Goal: Task Accomplishment & Management: Manage account settings

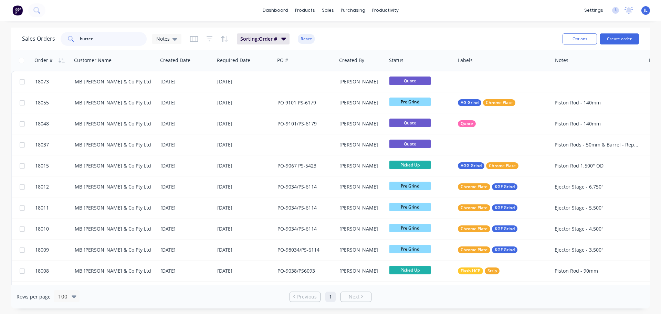
drag, startPoint x: 115, startPoint y: 42, endPoint x: 61, endPoint y: 44, distance: 53.8
click at [61, 46] on div "Sales Orders butter Notes Sorting: Order # Reset" at bounding box center [289, 38] width 535 height 17
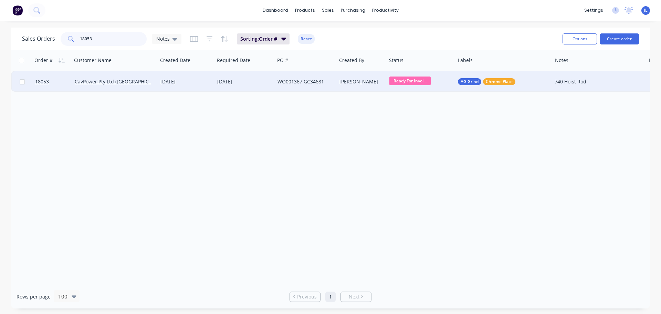
type input "18053"
click at [406, 82] on span "Ready For Invoi..." at bounding box center [410, 80] width 41 height 9
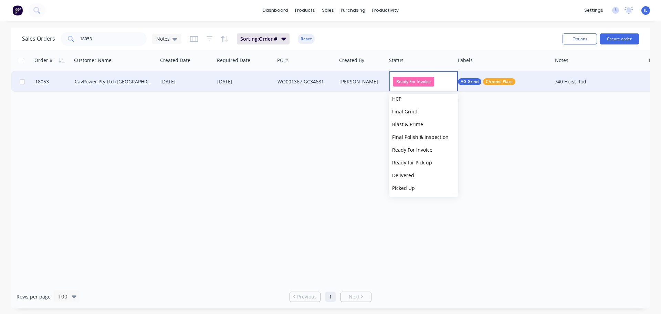
click at [406, 188] on span "Picked Up" at bounding box center [403, 188] width 23 height 7
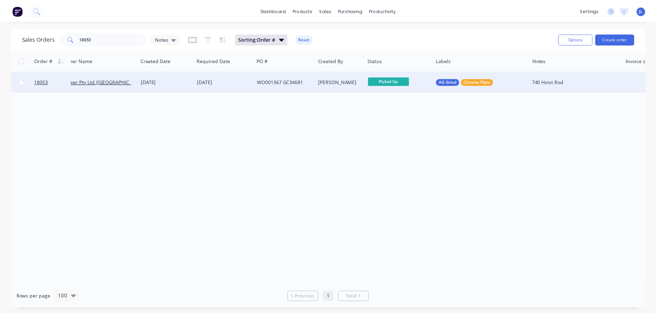
scroll to position [0, 0]
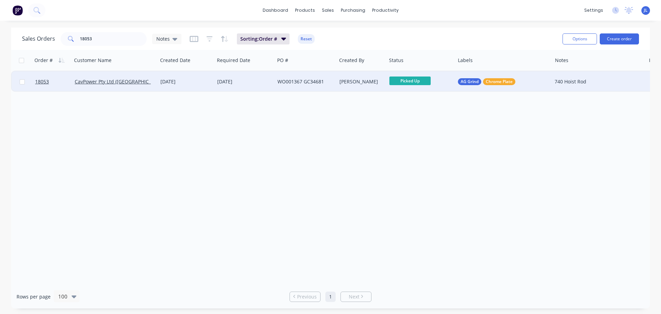
click at [260, 89] on div "[DATE]" at bounding box center [245, 81] width 60 height 21
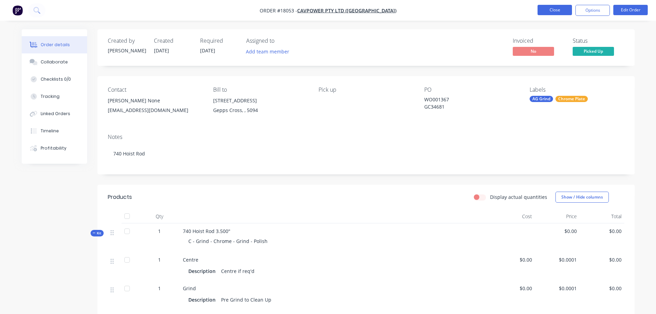
click at [547, 7] on button "Close" at bounding box center [555, 10] width 34 height 10
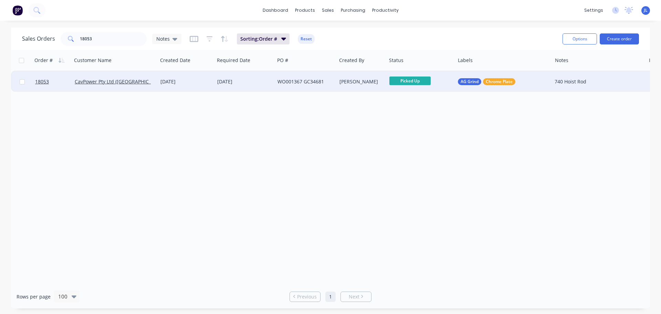
click at [251, 83] on div "[DATE]" at bounding box center [244, 81] width 55 height 7
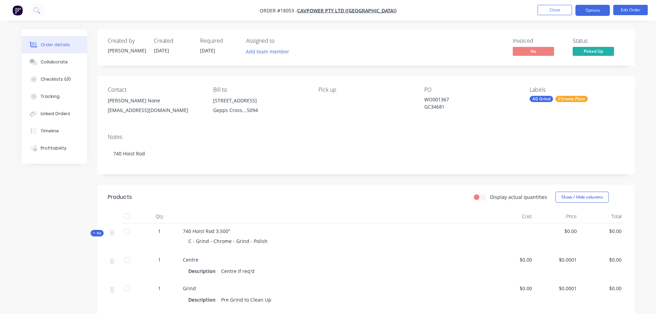
click at [588, 12] on button "Options" at bounding box center [593, 10] width 34 height 11
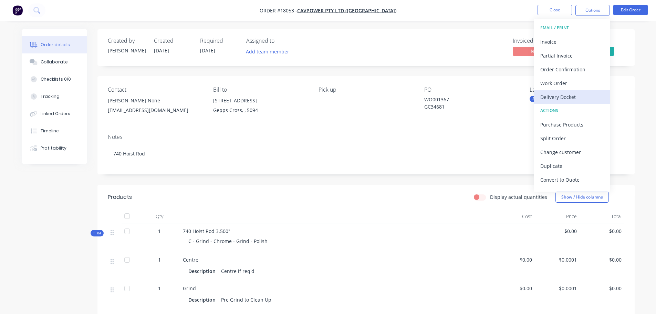
click at [563, 93] on div "Delivery Docket" at bounding box center [571, 97] width 63 height 10
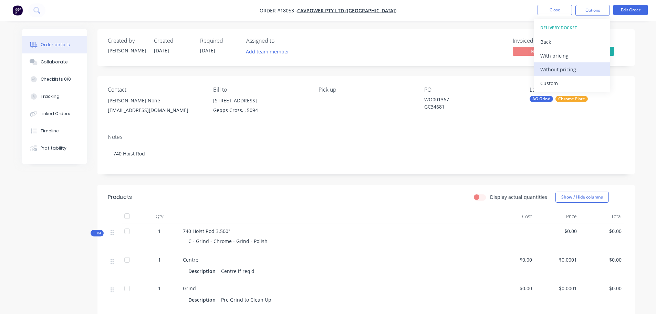
click at [557, 70] on div "Without pricing" at bounding box center [571, 69] width 63 height 10
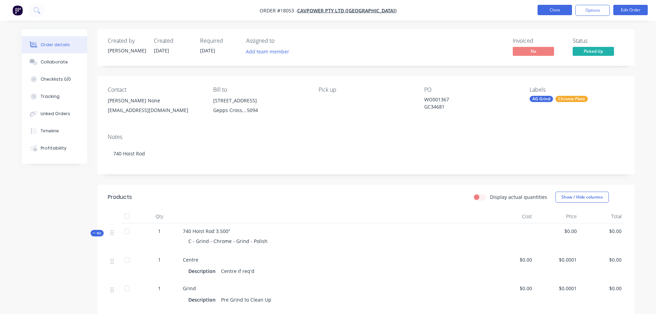
click at [551, 7] on button "Close" at bounding box center [555, 10] width 34 height 10
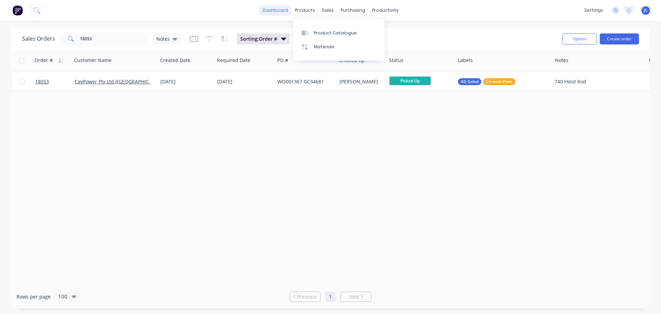
click at [281, 9] on link "dashboard" at bounding box center [275, 10] width 32 height 10
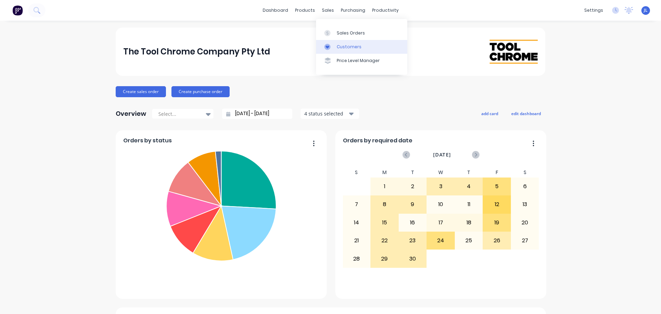
click at [338, 45] on div "Customers" at bounding box center [349, 47] width 25 height 6
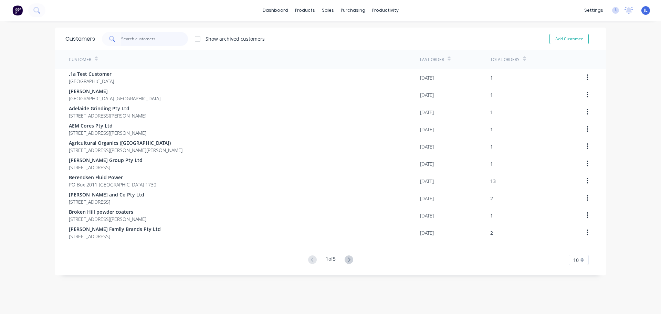
click at [152, 39] on input "text" at bounding box center [154, 39] width 67 height 14
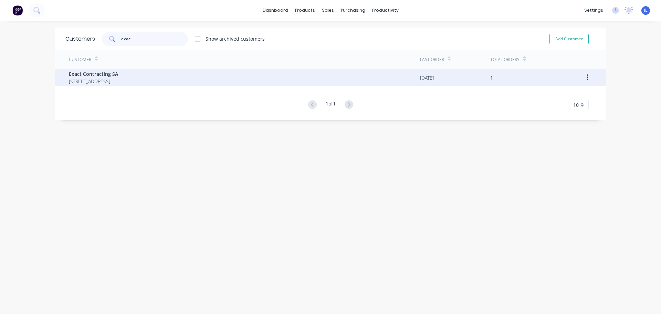
type input "exac"
click at [118, 74] on span "Exact Contracting SA" at bounding box center [93, 73] width 49 height 7
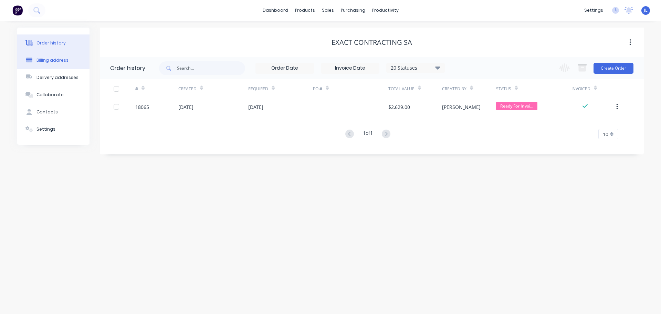
click at [64, 61] on div "Billing address" at bounding box center [53, 60] width 32 height 6
select select "AU"
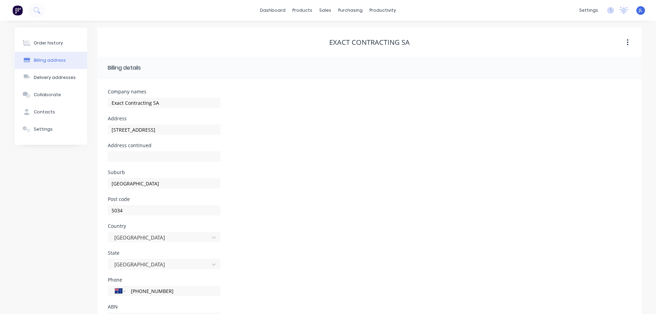
scroll to position [31, 0]
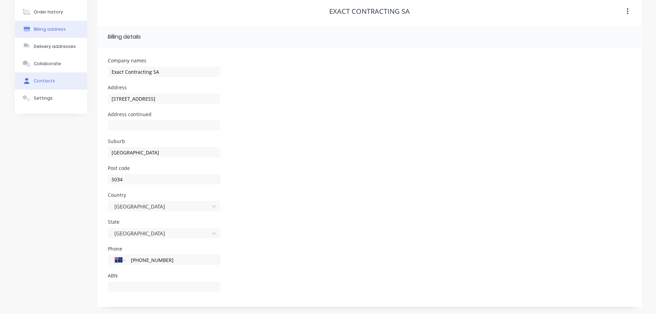
click at [62, 88] on button "Contacts" at bounding box center [51, 80] width 72 height 17
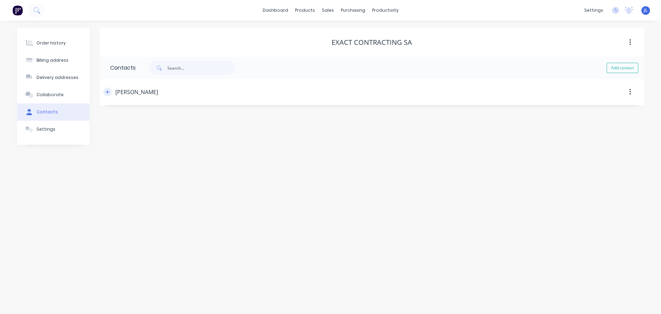
click at [108, 91] on icon "button" at bounding box center [108, 92] width 4 height 4
click at [143, 144] on input "text" at bounding box center [166, 145] width 113 height 10
paste input "<[EMAIL_ADDRESS][DOMAIN_NAME]>"
click at [117, 144] on input "<[EMAIL_ADDRESS][DOMAIN_NAME]" at bounding box center [166, 145] width 113 height 10
type input "[EMAIL_ADDRESS][DOMAIN_NAME]"
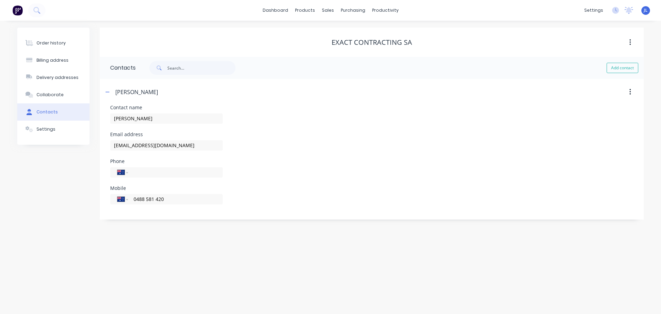
click at [230, 248] on div "Order history Billing address Delivery addresses Collaborate Contacts Settings …" at bounding box center [330, 167] width 661 height 293
click at [65, 43] on button "Order history" at bounding box center [53, 42] width 72 height 17
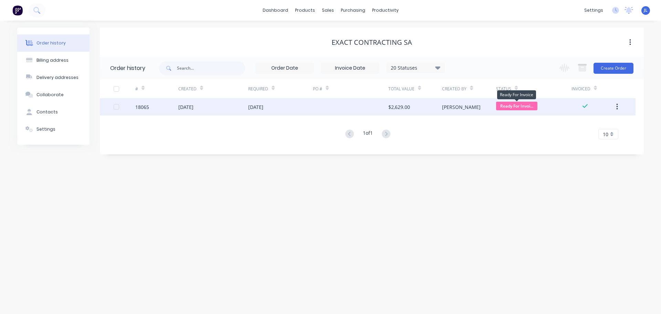
click at [503, 106] on span "Ready For Invoi..." at bounding box center [516, 106] width 41 height 9
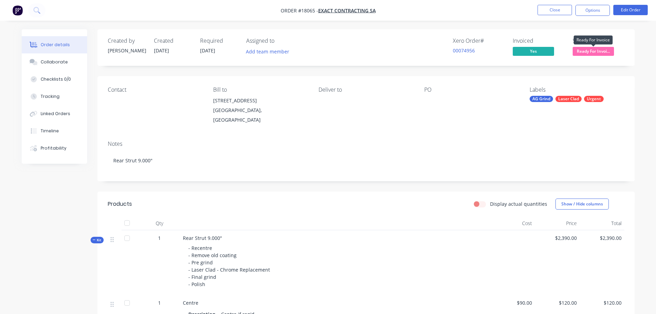
click at [582, 50] on span "Ready For Invoi..." at bounding box center [593, 51] width 41 height 9
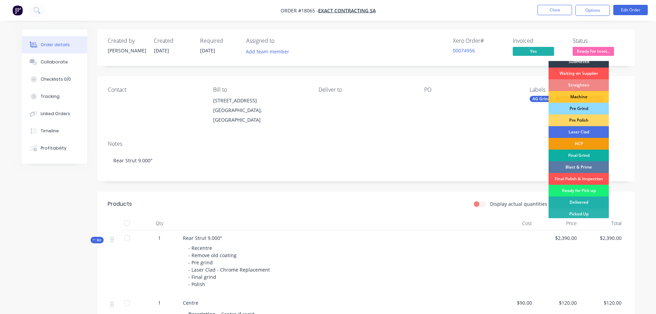
scroll to position [7, 0]
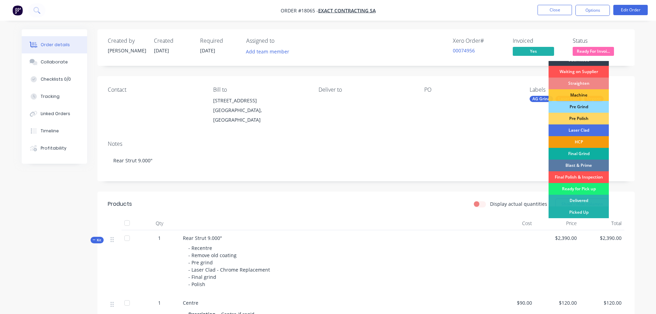
click at [577, 211] on div "Picked Up" at bounding box center [579, 212] width 60 height 12
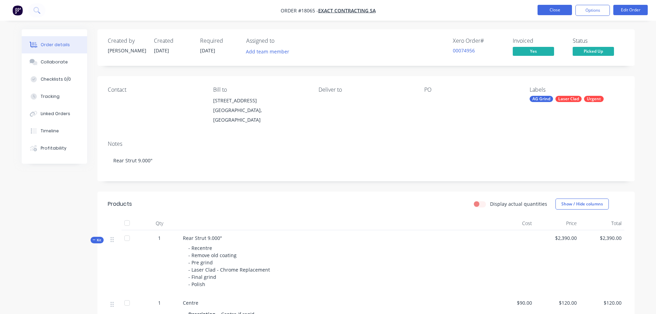
click at [547, 8] on button "Close" at bounding box center [555, 10] width 34 height 10
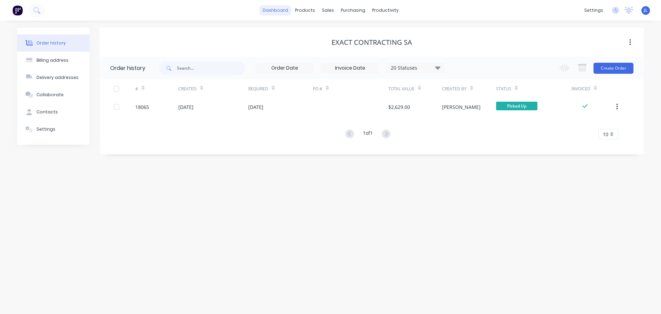
click at [272, 11] on link "dashboard" at bounding box center [275, 10] width 32 height 10
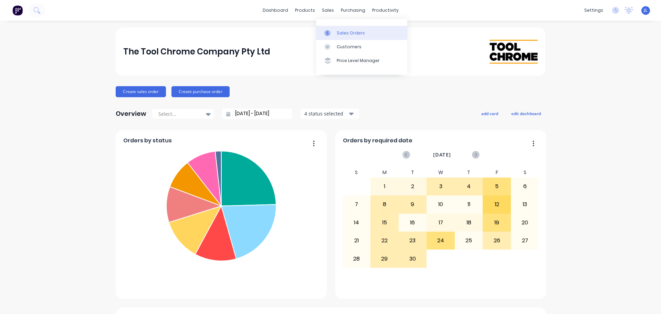
click at [339, 35] on div "Sales Orders" at bounding box center [351, 33] width 28 height 6
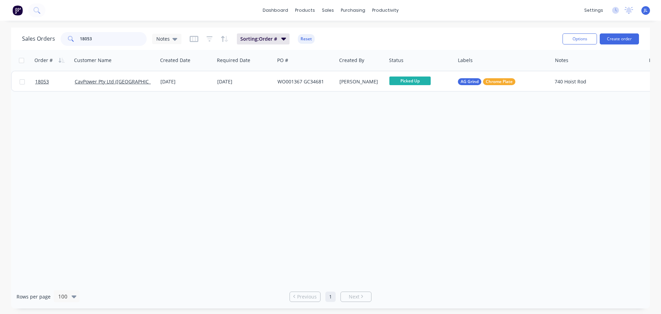
click at [125, 40] on input "18053" at bounding box center [113, 39] width 67 height 14
drag, startPoint x: 125, startPoint y: 40, endPoint x: 59, endPoint y: 35, distance: 66.3
click at [59, 35] on div "Sales Orders 18061 Notes" at bounding box center [101, 39] width 159 height 14
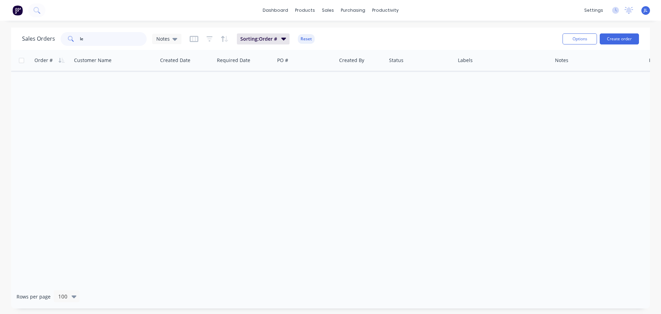
type input "l"
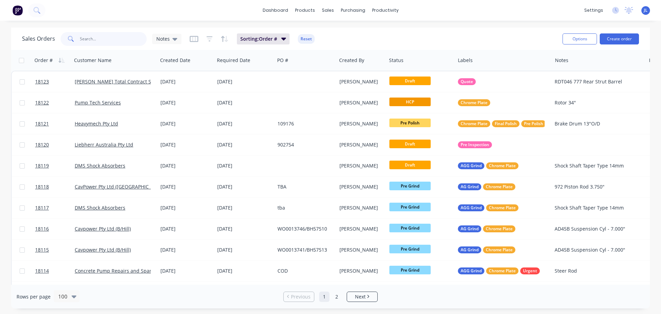
click at [101, 35] on input "text" at bounding box center [113, 39] width 67 height 14
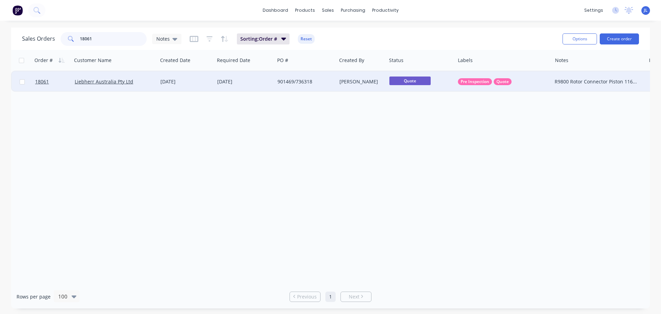
type input "18061"
click at [201, 86] on div "[DATE]" at bounding box center [186, 81] width 57 height 21
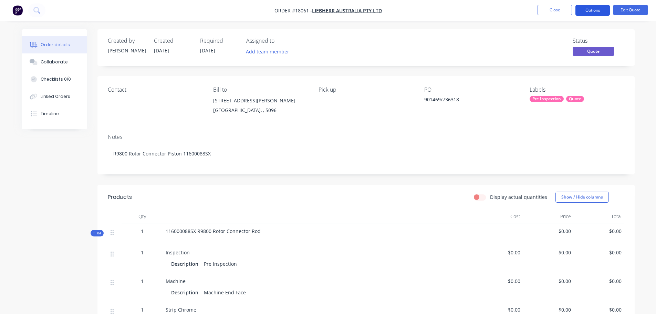
click at [594, 12] on button "Options" at bounding box center [593, 10] width 34 height 11
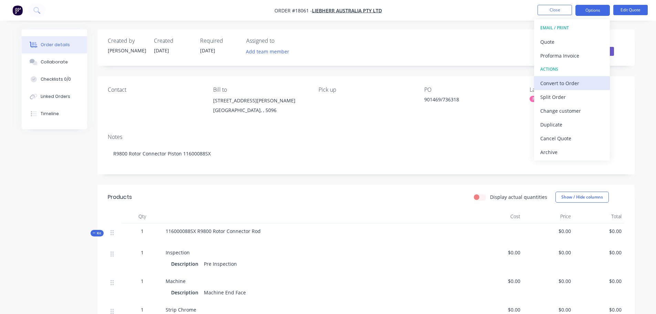
click at [580, 81] on div "Convert to Order" at bounding box center [571, 83] width 63 height 10
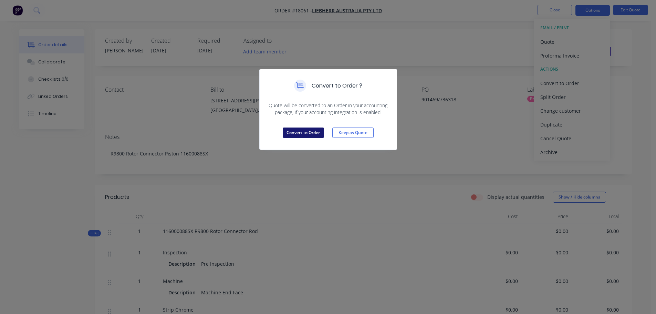
click at [303, 137] on button "Convert to Order" at bounding box center [303, 132] width 41 height 10
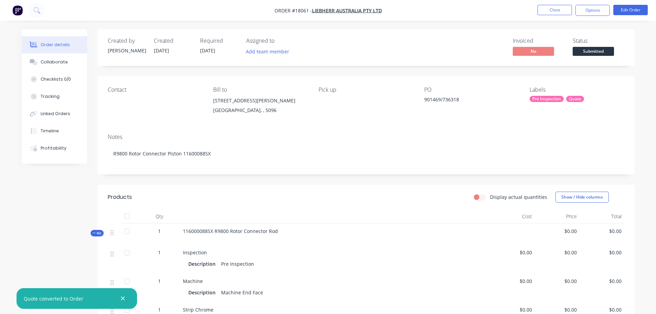
click at [541, 98] on div "Pre Inspection" at bounding box center [547, 99] width 34 height 6
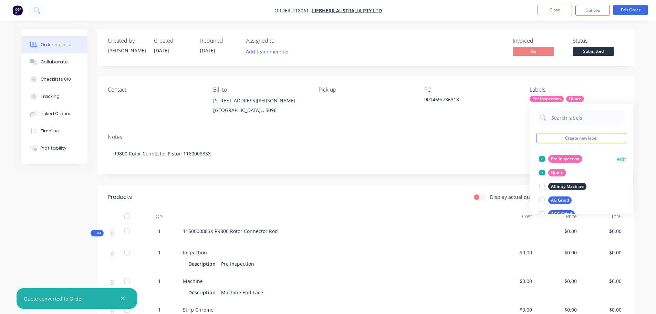
click at [542, 161] on div at bounding box center [542, 159] width 14 height 14
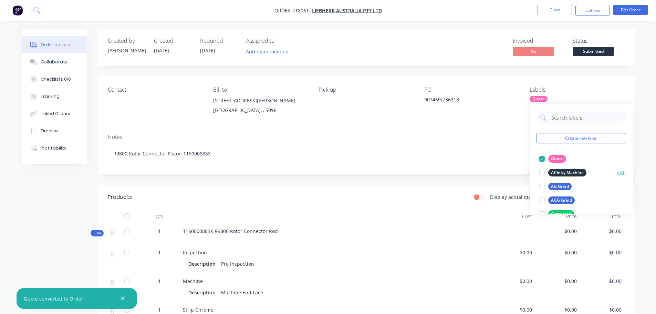
click at [543, 168] on div at bounding box center [542, 173] width 14 height 14
click at [543, 159] on div at bounding box center [542, 159] width 14 height 14
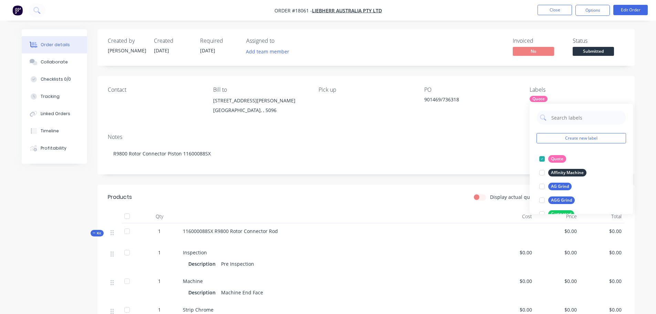
click at [543, 159] on div at bounding box center [542, 159] width 14 height 14
click at [541, 175] on div at bounding box center [542, 176] width 14 height 14
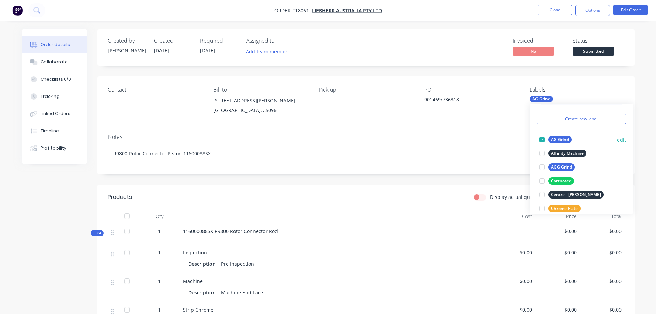
scroll to position [34, 0]
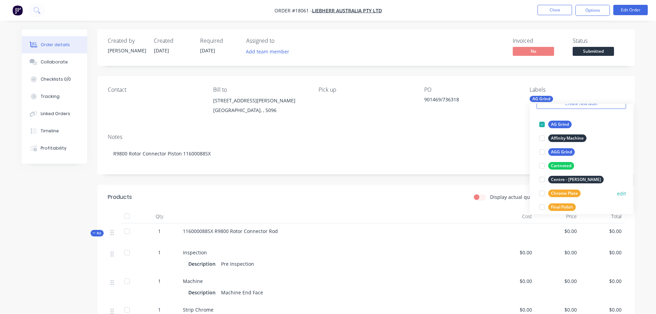
click at [541, 192] on div at bounding box center [542, 193] width 14 height 14
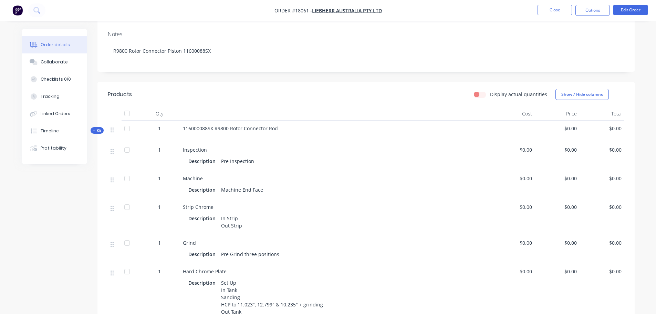
scroll to position [103, 0]
click at [622, 12] on button "Edit Order" at bounding box center [630, 10] width 34 height 10
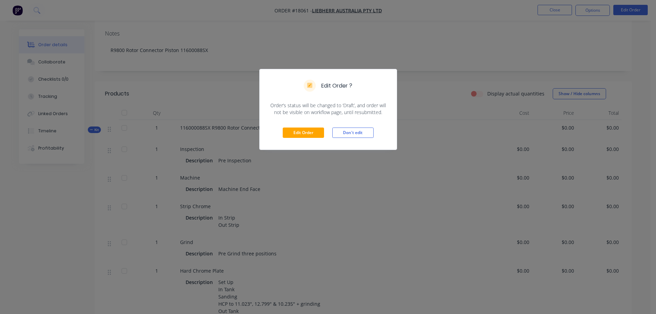
click at [325, 131] on div "Edit Order Don't edit" at bounding box center [328, 133] width 137 height 34
click at [321, 132] on button "Edit Order" at bounding box center [303, 132] width 41 height 10
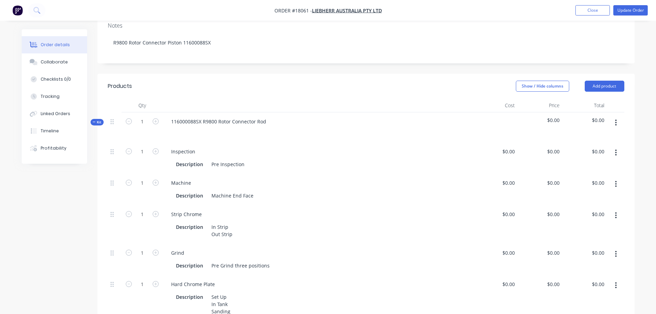
scroll to position [138, 0]
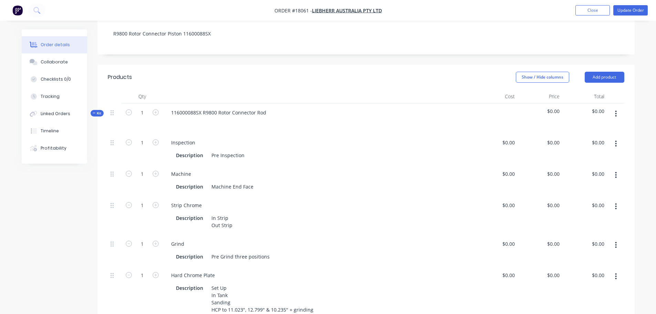
click at [612, 200] on button "button" at bounding box center [616, 206] width 16 height 12
click at [584, 247] on div "Delete" at bounding box center [591, 252] width 53 height 10
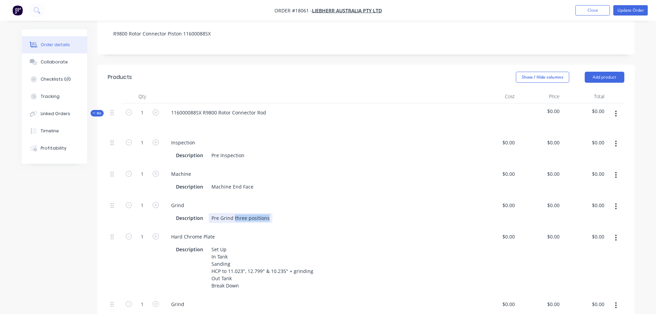
drag, startPoint x: 234, startPoint y: 201, endPoint x: 267, endPoint y: 200, distance: 33.4
click at [267, 213] on div "Pre Grind three positions" at bounding box center [241, 218] width 64 height 10
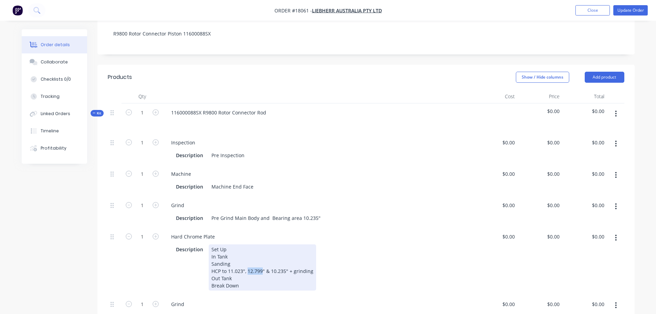
drag, startPoint x: 246, startPoint y: 254, endPoint x: 261, endPoint y: 252, distance: 14.5
click at [261, 252] on div "Set Up In Tank Sanding HCP to 11.023", 12.799" & 10.235" + grinding Out Tank Br…" at bounding box center [262, 267] width 107 height 46
click at [221, 253] on div "Set Up In Tank Sanding HCP to 11.023", & 10.235" + grinding Out Tank Break Down" at bounding box center [253, 267] width 89 height 46
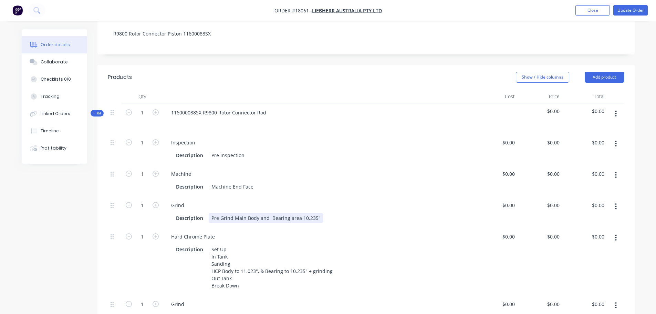
click at [245, 213] on div "Pre Grind Main Body and Bearing area 10.235"" at bounding box center [266, 218] width 115 height 10
drag, startPoint x: 288, startPoint y: 200, endPoint x: 302, endPoint y: 198, distance: 14.2
click at [302, 213] on div "Pre Grind Body and Bearing area 10.235"" at bounding box center [260, 218] width 102 height 10
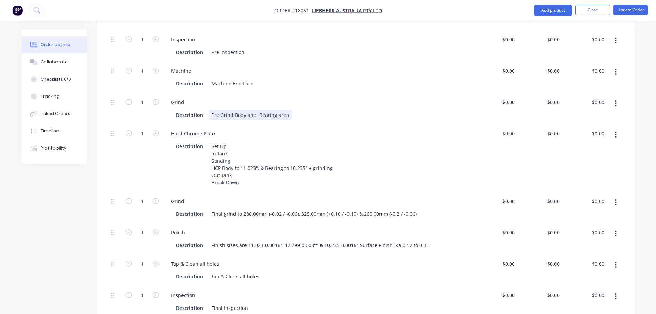
scroll to position [241, 0]
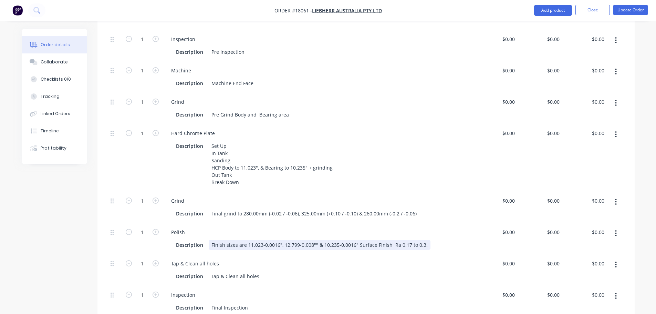
click at [282, 240] on div "Finish sizes are 11.023-0.0016", 12.799-0.008"" & 10.235-0.0016" Surface Finish…" at bounding box center [320, 245] width 222 height 10
